Goal: Browse casually: Explore the website without a specific task or goal

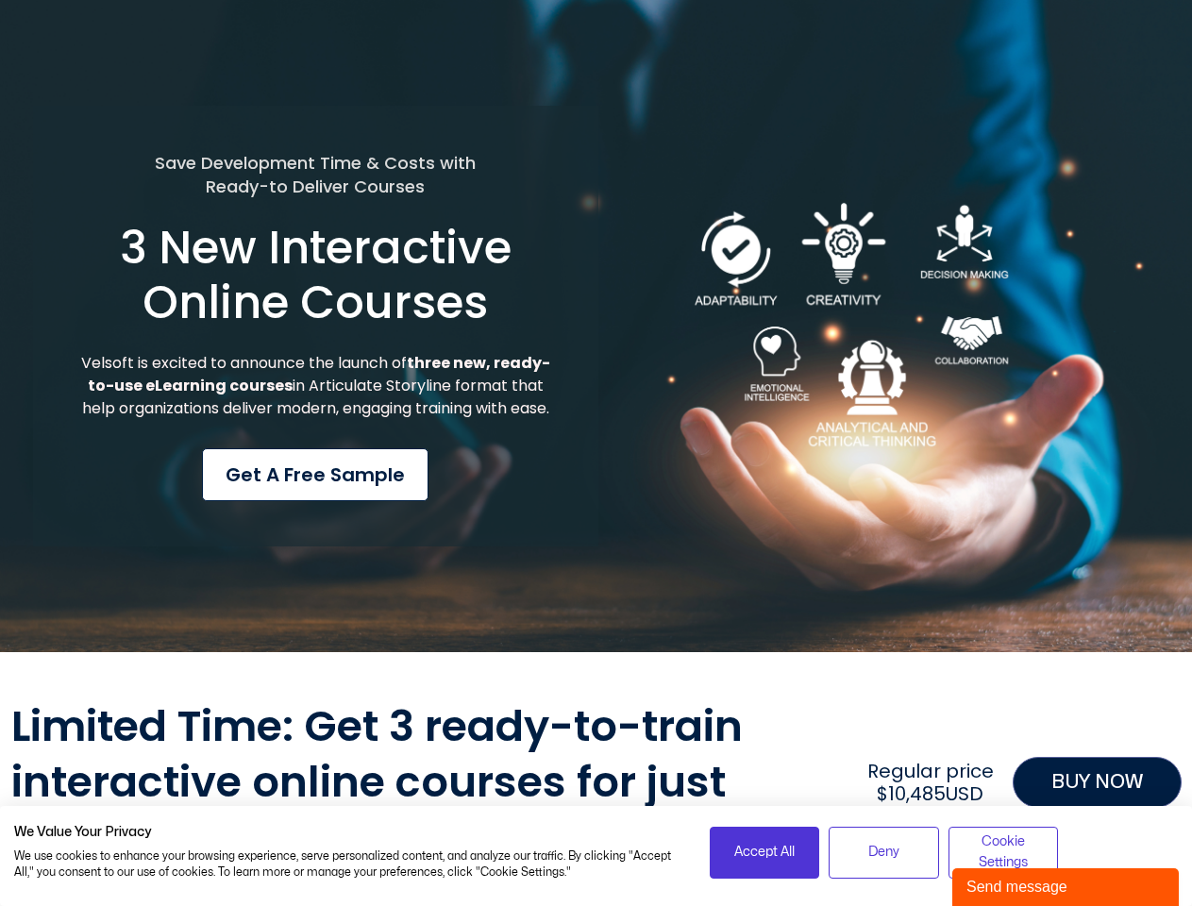
click at [595, 453] on div "Save Development Time & Costs with Ready-to Deliver Courses 3 New Interactive O…" at bounding box center [315, 327] width 565 height 442
click at [764, 852] on span "Accept All" at bounding box center [764, 852] width 60 height 21
click at [883, 852] on span "Deny" at bounding box center [883, 852] width 31 height 21
click at [1003, 852] on div "Limited Time: Get 3 ready-to-train interactive online courses for just $3,300US…" at bounding box center [596, 782] width 1170 height 166
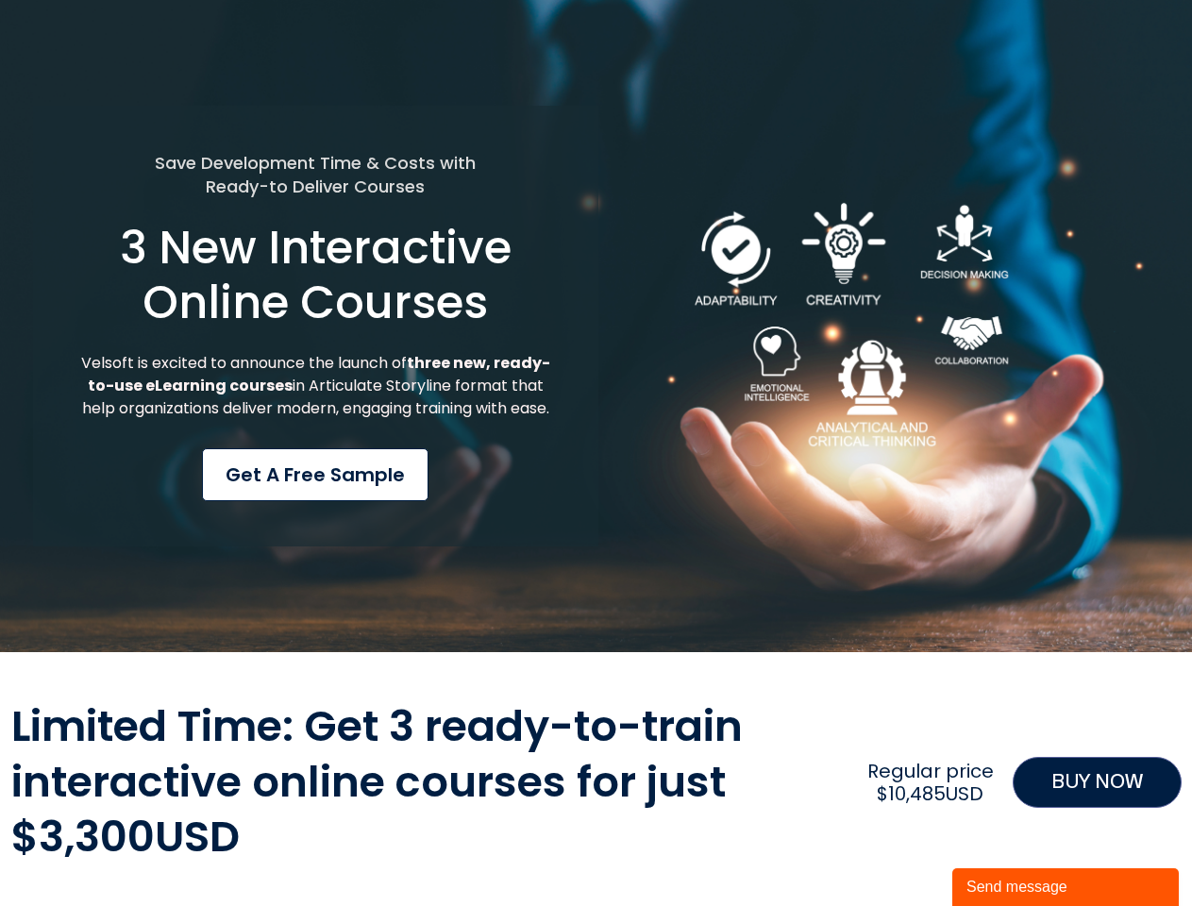
click at [1065, 887] on div "Send message" at bounding box center [1065, 887] width 198 height 23
